Goal: Task Accomplishment & Management: Complete application form

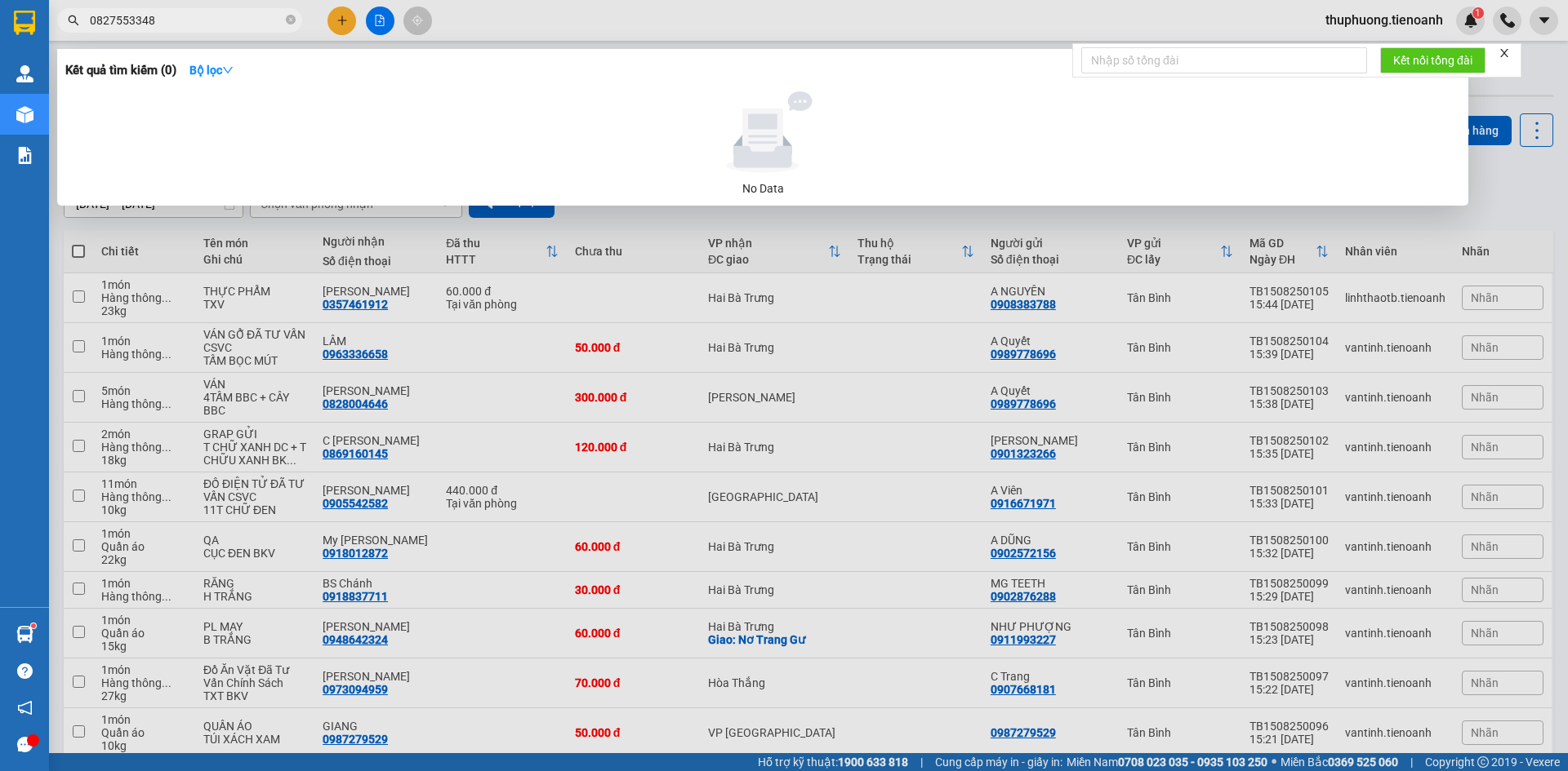
click at [291, 22] on icon "close-circle" at bounding box center [290, 19] width 10 height 10
click at [219, 18] on input "text" at bounding box center [186, 20] width 193 height 18
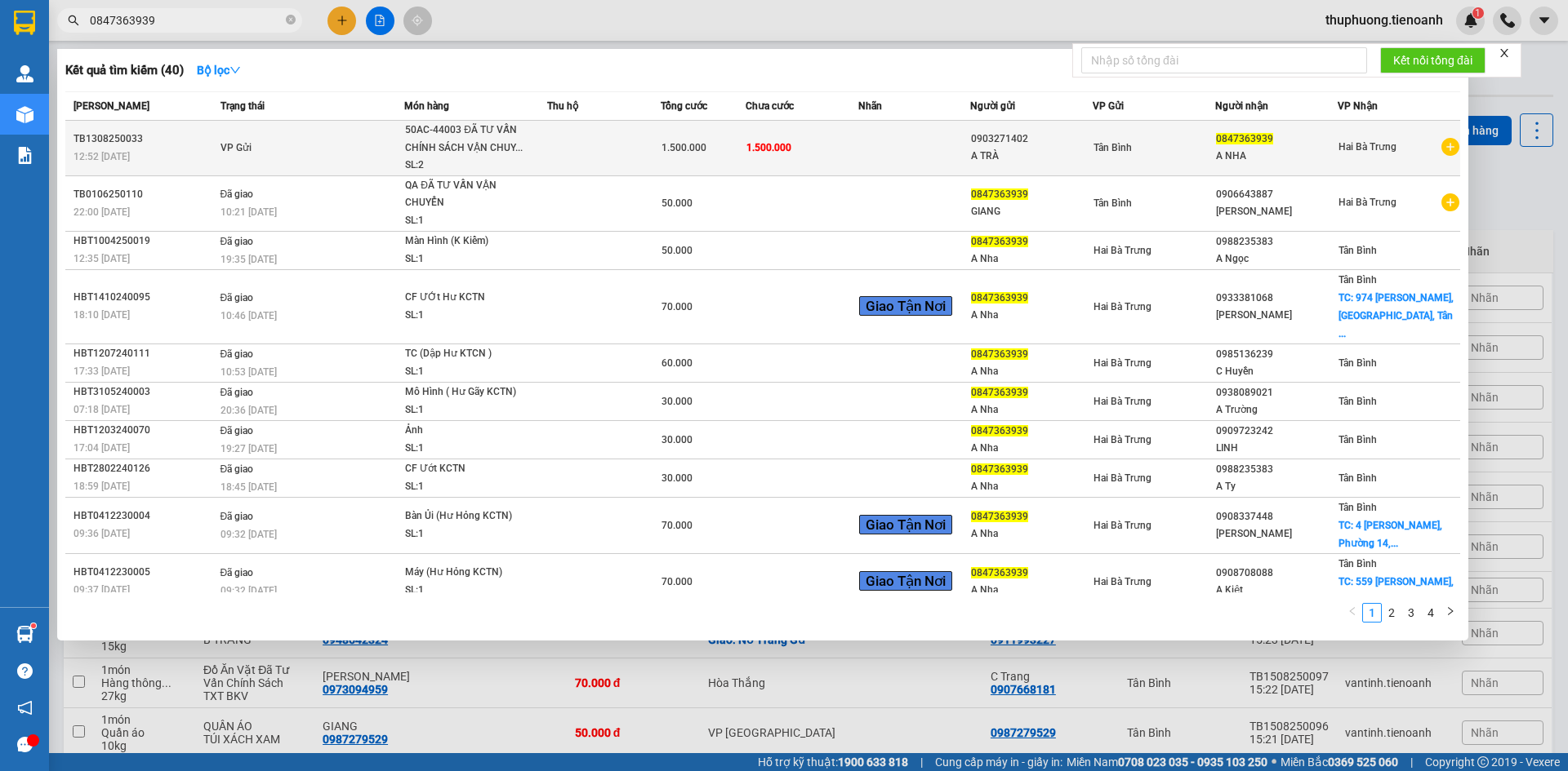
type input "0847363939"
click at [911, 157] on td at bounding box center [914, 149] width 112 height 56
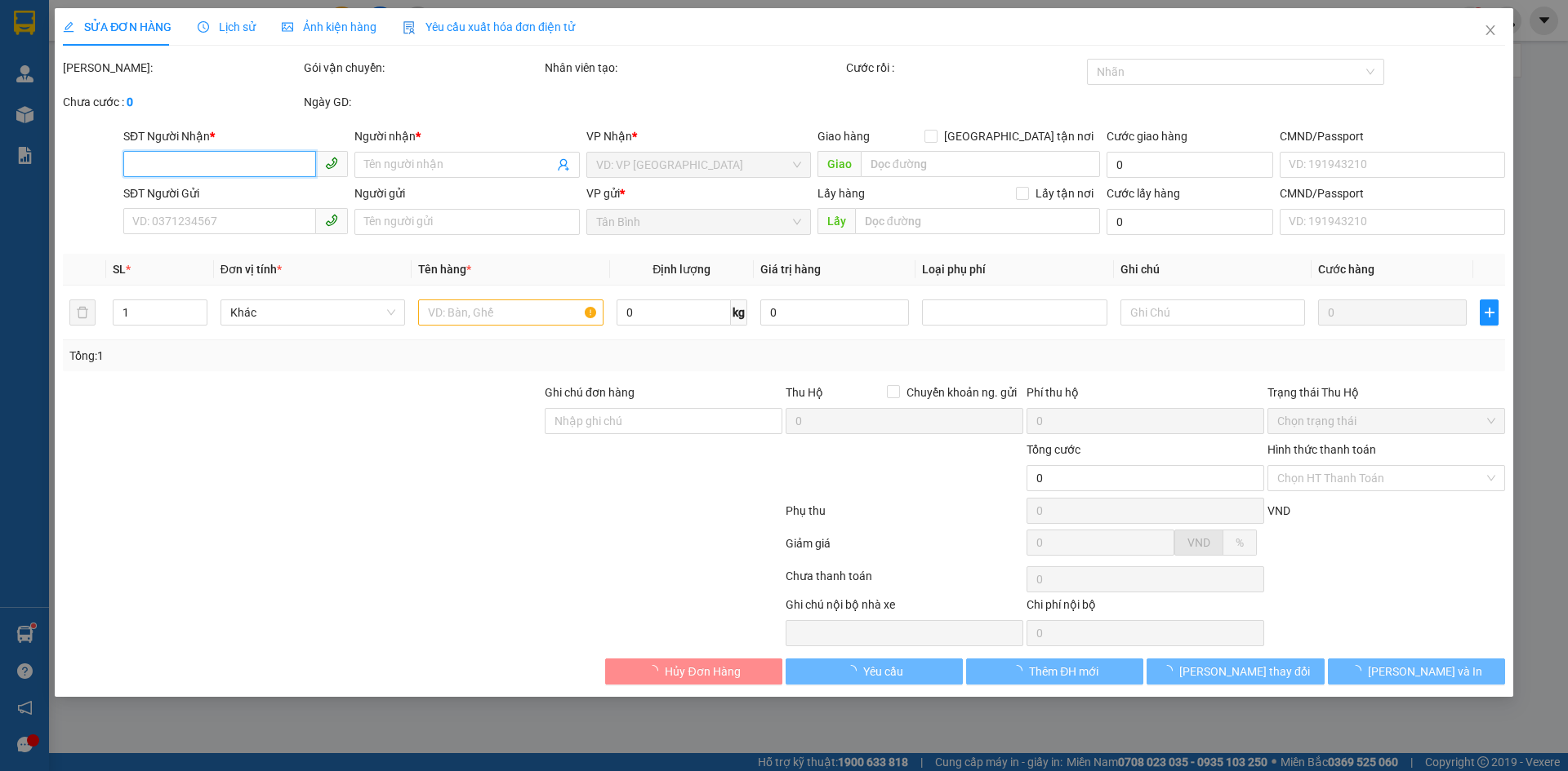
type input "0847363939"
type input "A NHA"
type input "049085000339"
type input "0903271402"
type input "A TRÀ"
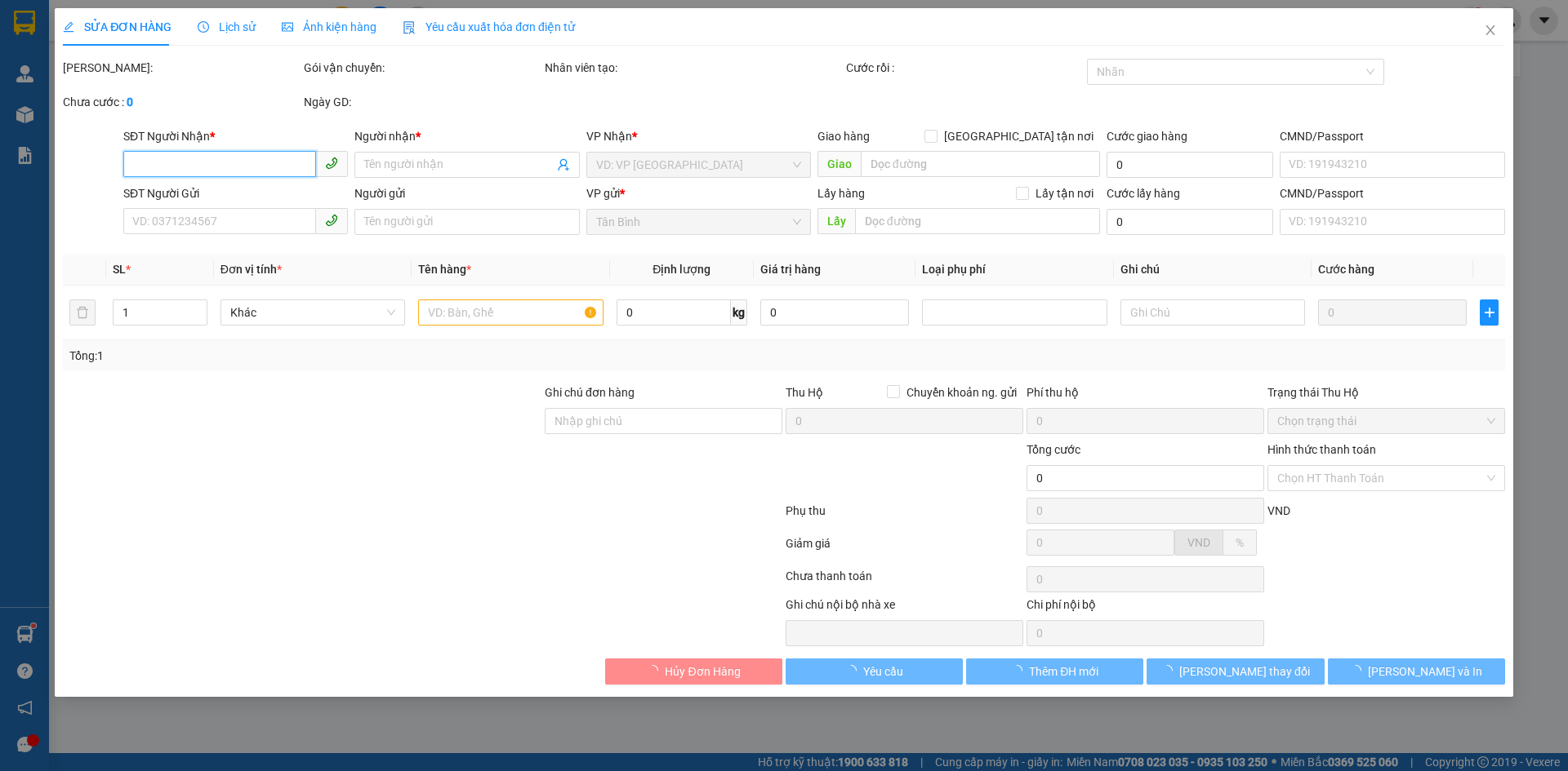
type input "1.500.000"
